Goal: Information Seeking & Learning: Learn about a topic

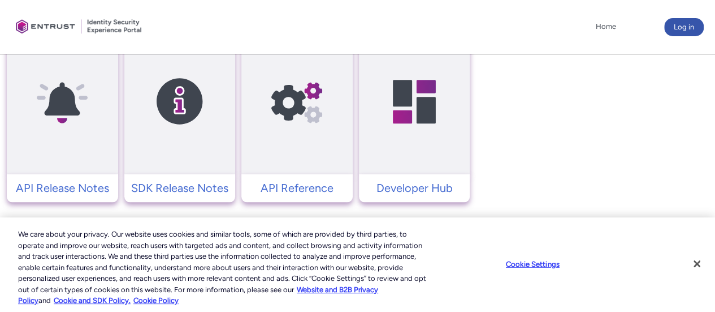
scroll to position [551, 0]
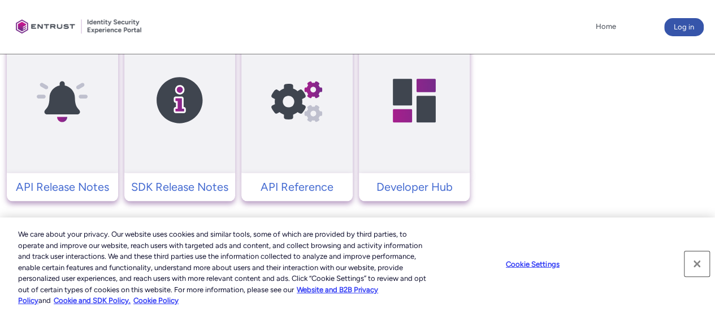
click at [697, 262] on button "Close" at bounding box center [697, 263] width 25 height 25
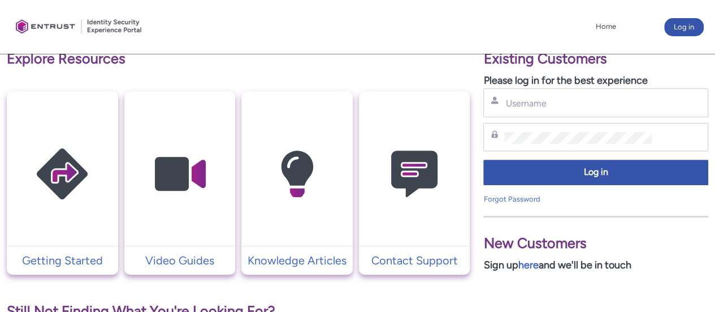
scroll to position [244, 0]
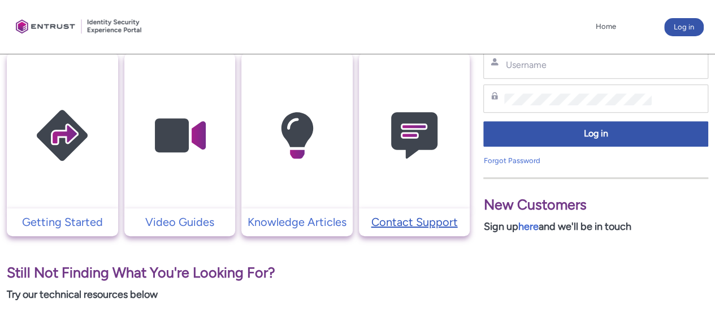
click at [422, 218] on p "Contact Support" at bounding box center [415, 221] width 100 height 17
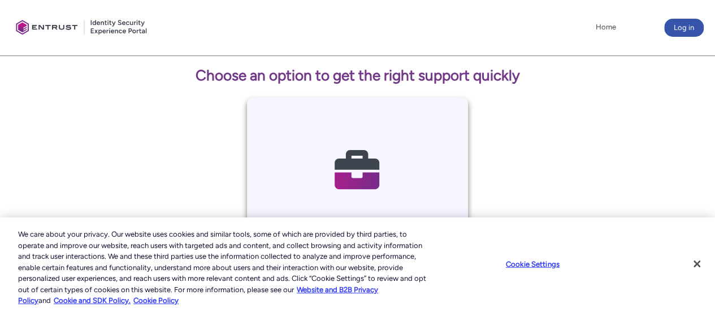
scroll to position [198, 0]
click at [688, 252] on button "Close" at bounding box center [697, 263] width 25 height 25
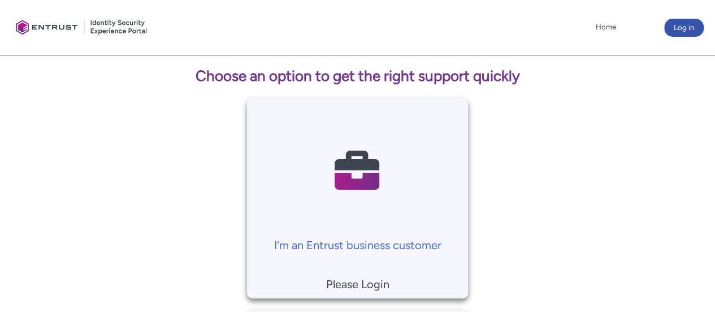
click at [698, 263] on div at bounding box center [655, 266] width 119 height 428
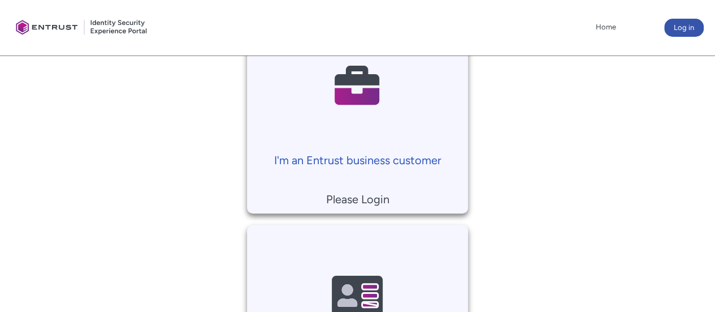
scroll to position [245, 0]
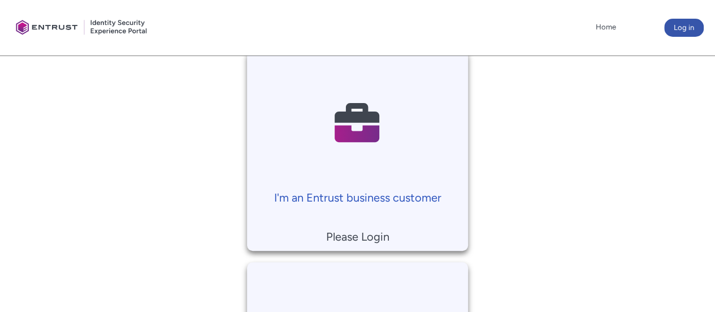
click at [393, 200] on p "I'm an Entrust business customer" at bounding box center [358, 197] width 210 height 17
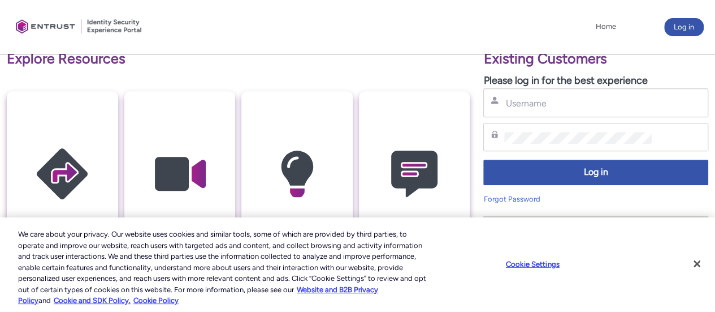
scroll to position [215, 0]
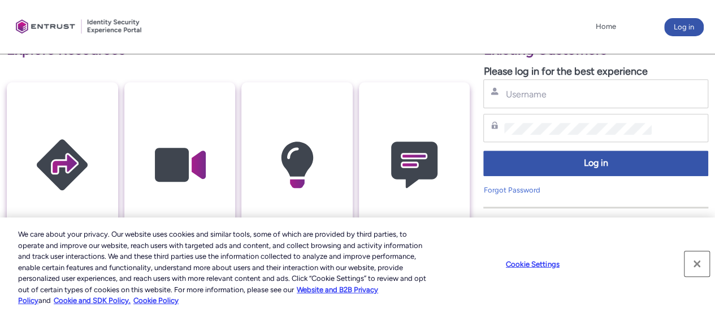
click at [698, 260] on button "Close" at bounding box center [697, 263] width 25 height 25
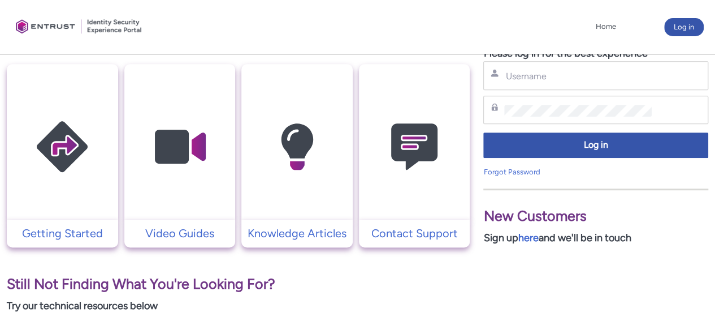
scroll to position [232, 0]
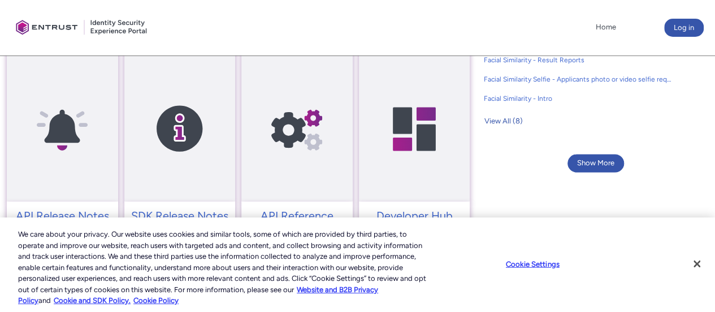
scroll to position [866, 0]
